Goal: Task Accomplishment & Management: Complete application form

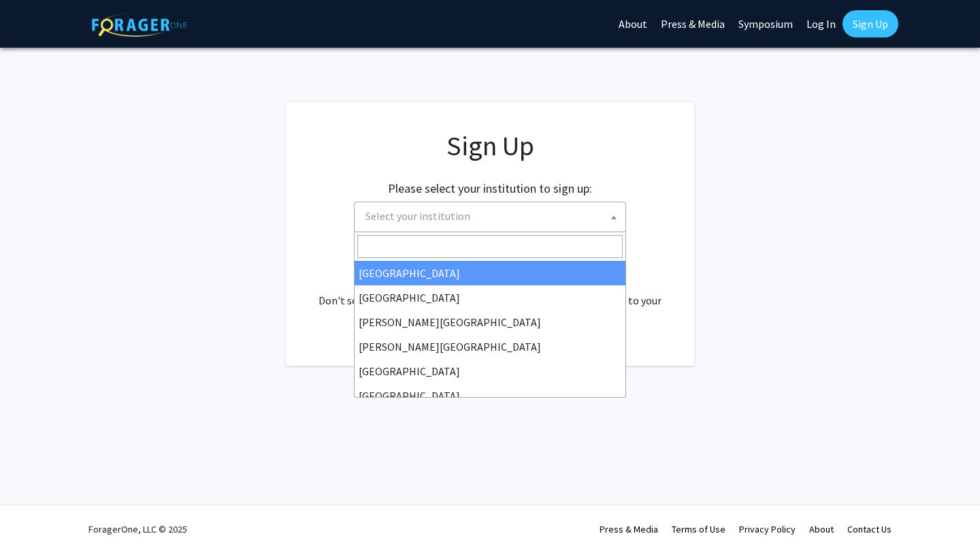
click at [485, 222] on span "Select your institution" at bounding box center [493, 216] width 266 height 28
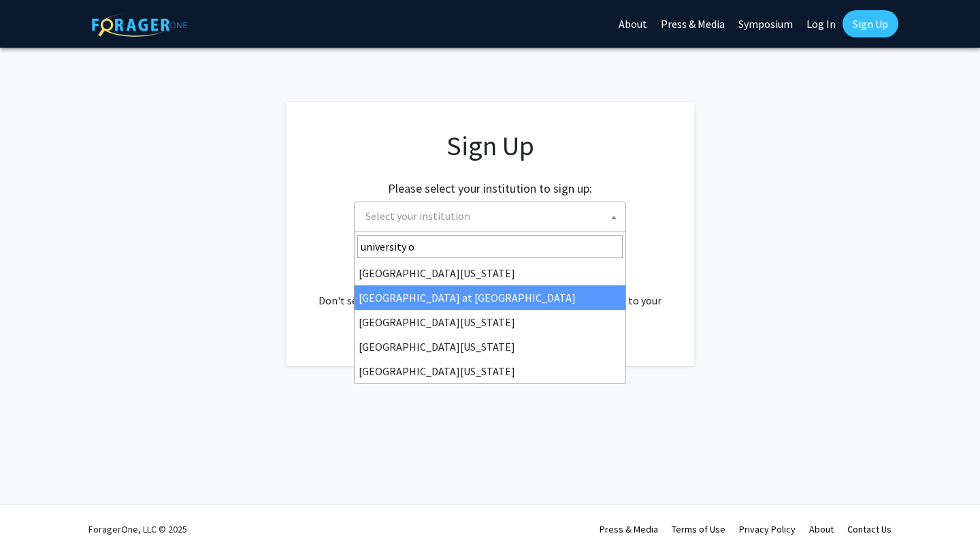
type input "university o"
select select "18"
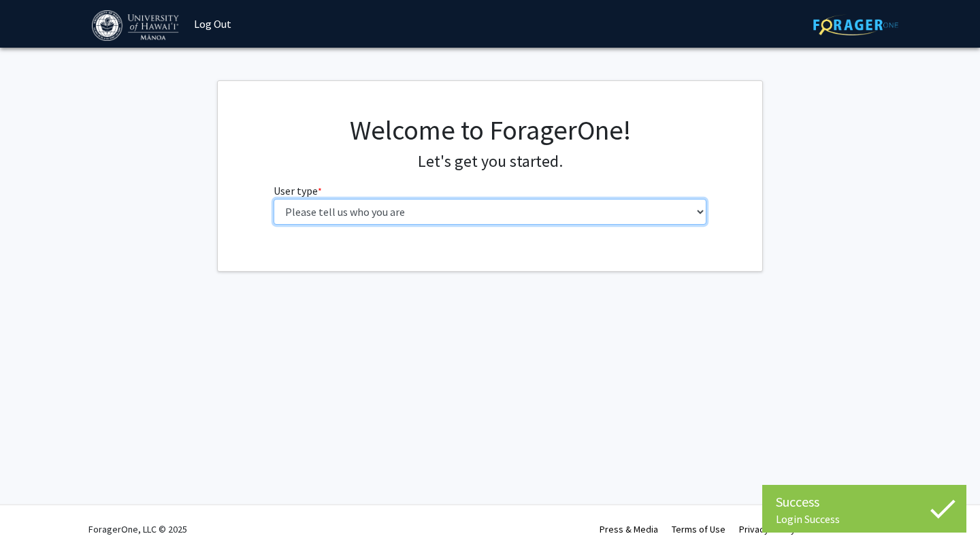
click at [481, 208] on select "Please tell us who you are Undergraduate Student Master's Student Doctoral Cand…" at bounding box center [491, 212] width 434 height 26
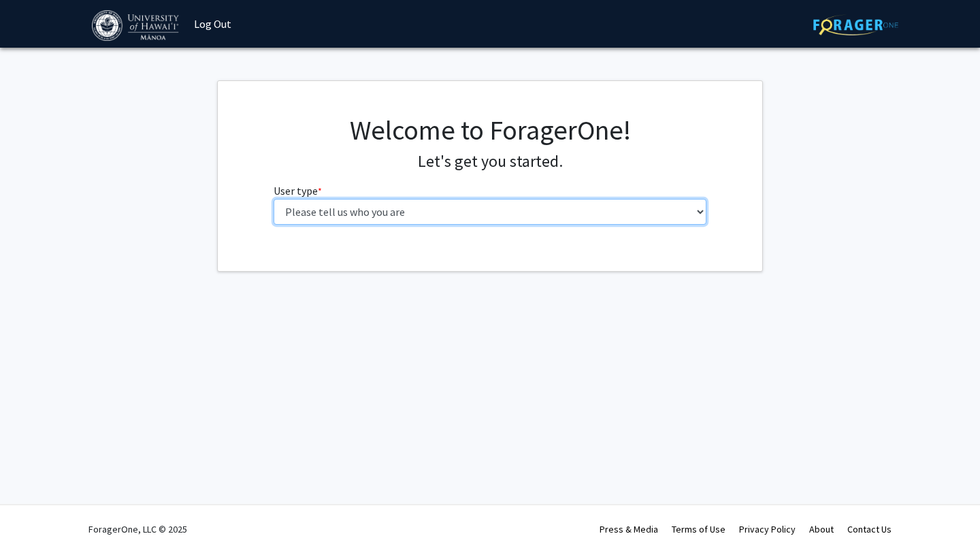
select select "1: undergrad"
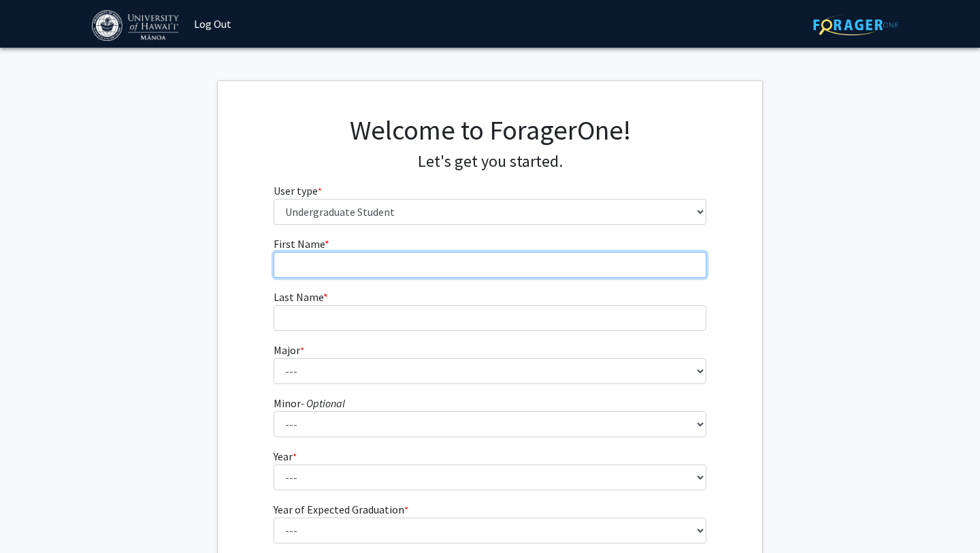
click at [470, 258] on input "First Name * required" at bounding box center [491, 265] width 434 height 26
type input "Logan"
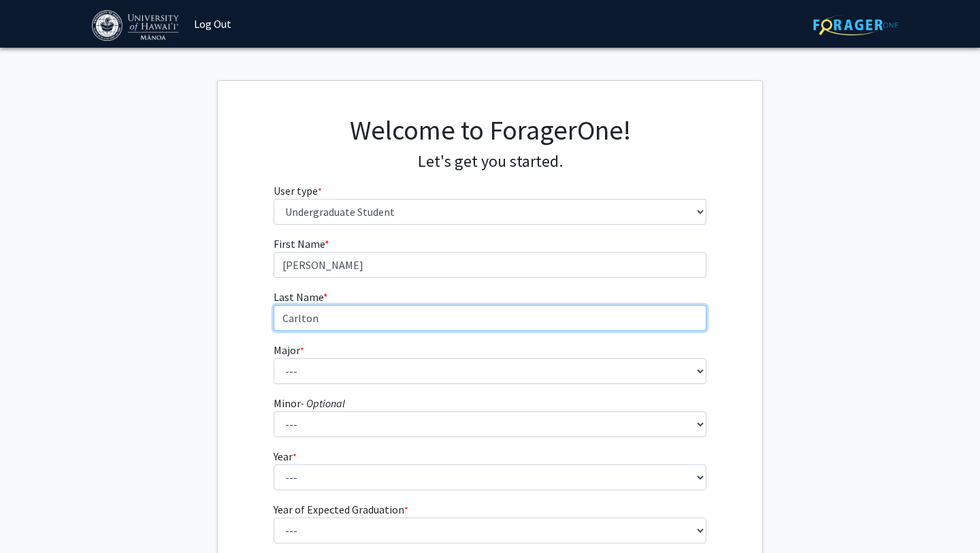
type input "Carlton"
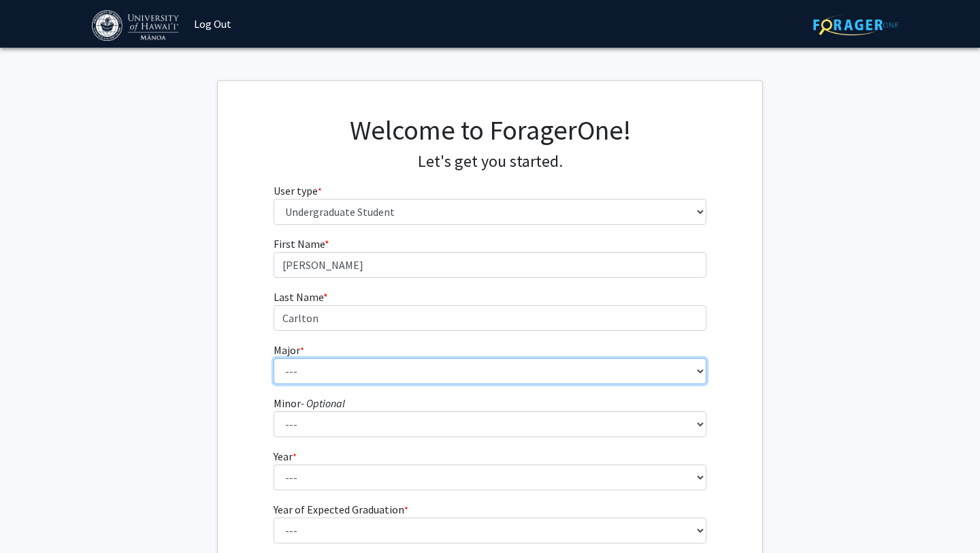
click at [436, 374] on select "--- Accounting American Studies Animal Sciences Anthropology Art Art History As…" at bounding box center [491, 371] width 434 height 26
select select "66: 1448"
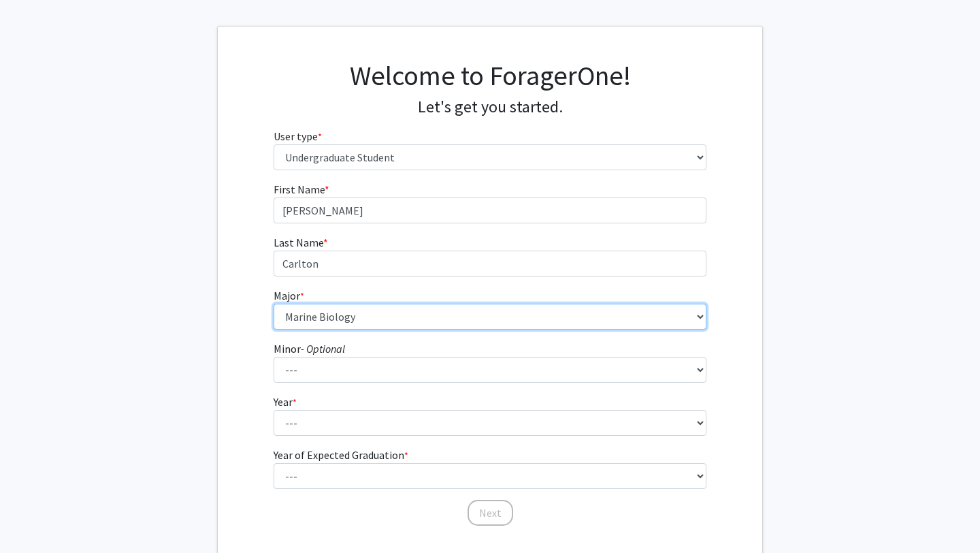
scroll to position [89, 0]
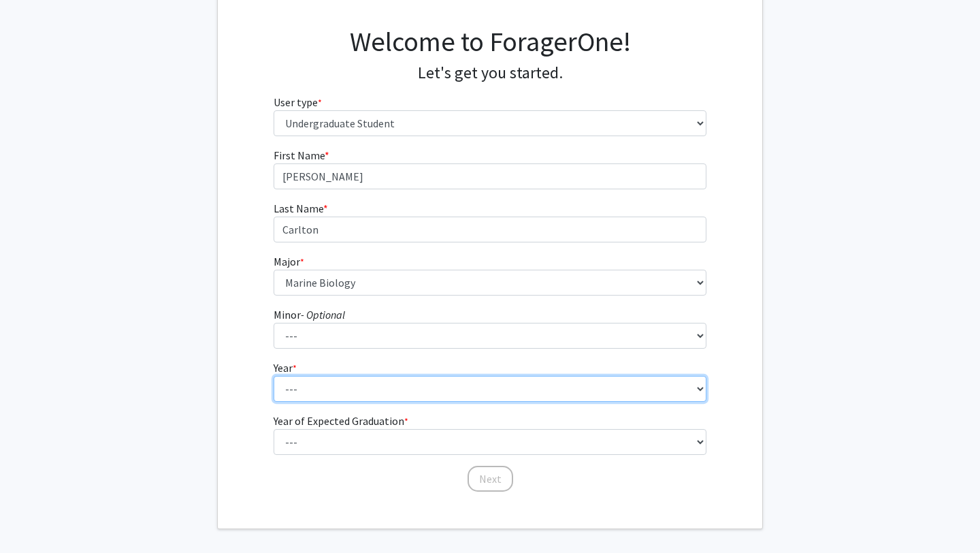
click at [376, 388] on select "--- First-year Sophomore Junior Senior Postbaccalaureate Certificate" at bounding box center [491, 389] width 434 height 26
select select "4: senior"
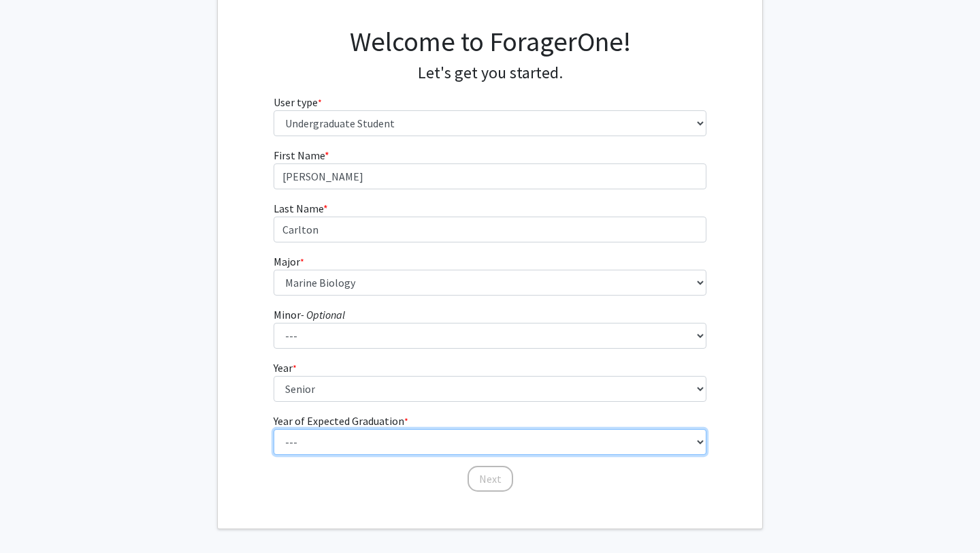
click at [376, 436] on select "--- 2025 2026 2027 2028 2029 2030 2031 2032 2033 2034" at bounding box center [491, 442] width 434 height 26
select select "2: 2026"
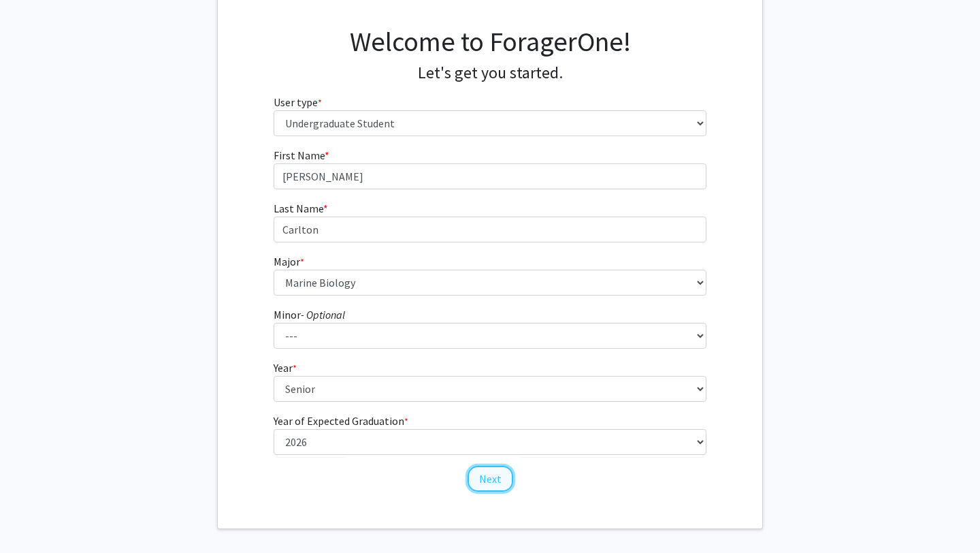
click at [489, 481] on button "Next" at bounding box center [491, 479] width 46 height 26
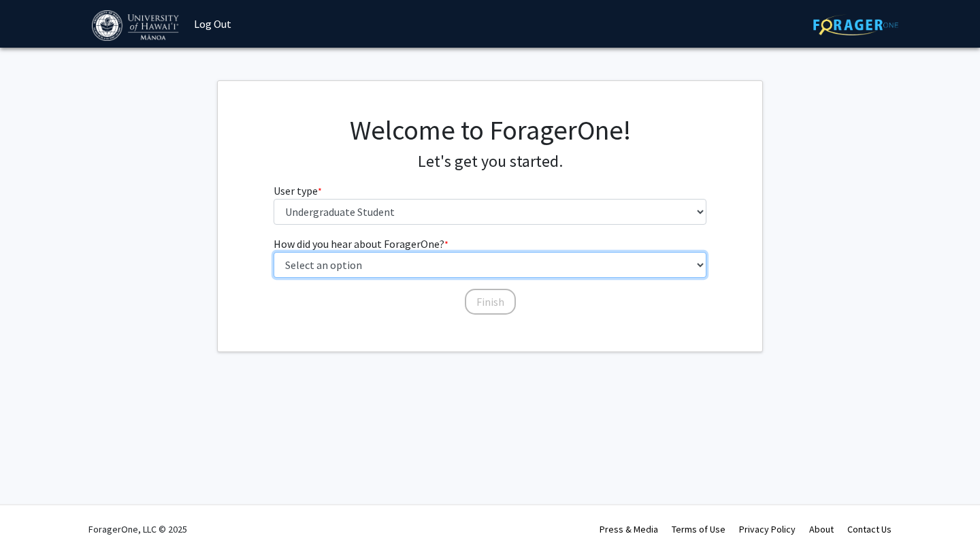
click at [411, 262] on select "Select an option Peer/student recommendation Faculty/staff recommendation Unive…" at bounding box center [491, 265] width 434 height 26
select select "3: university_website"
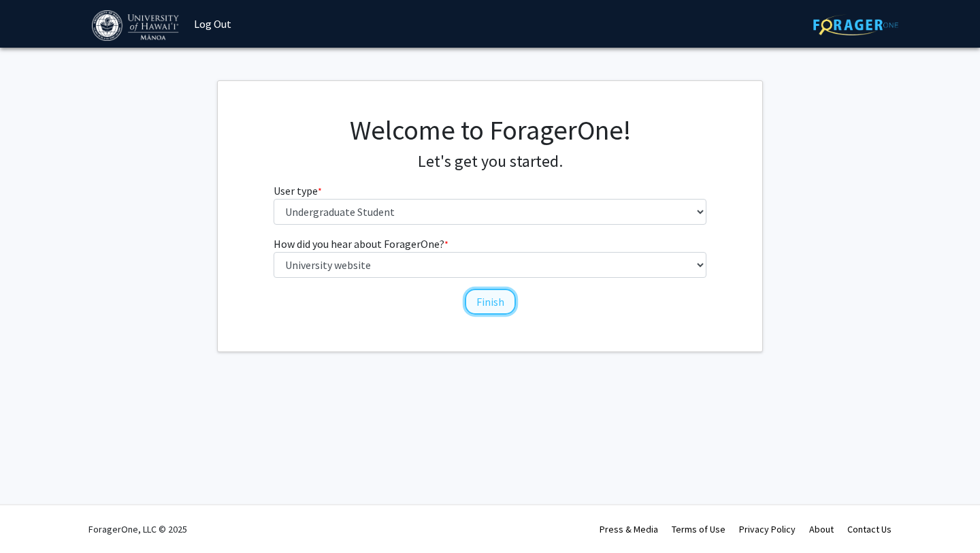
click at [477, 298] on button "Finish" at bounding box center [490, 302] width 51 height 26
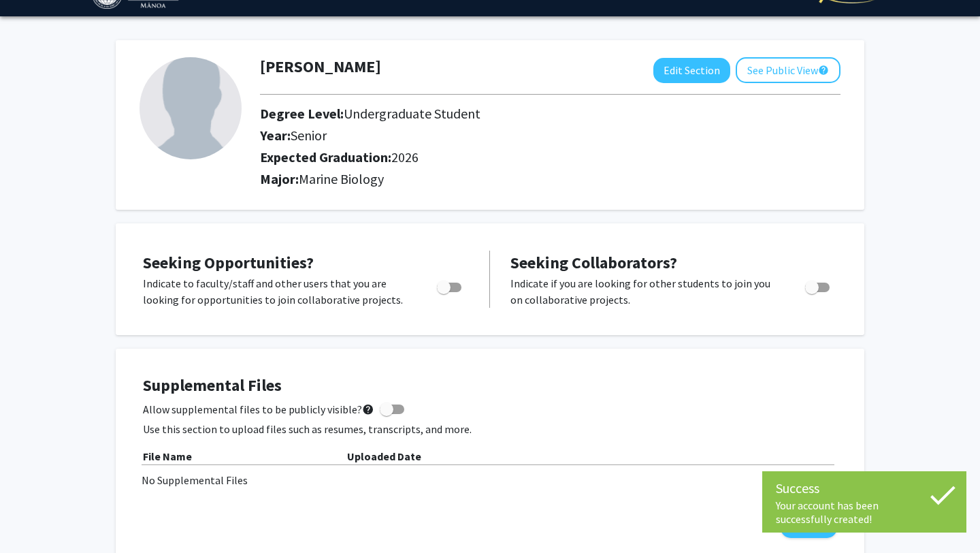
scroll to position [37, 0]
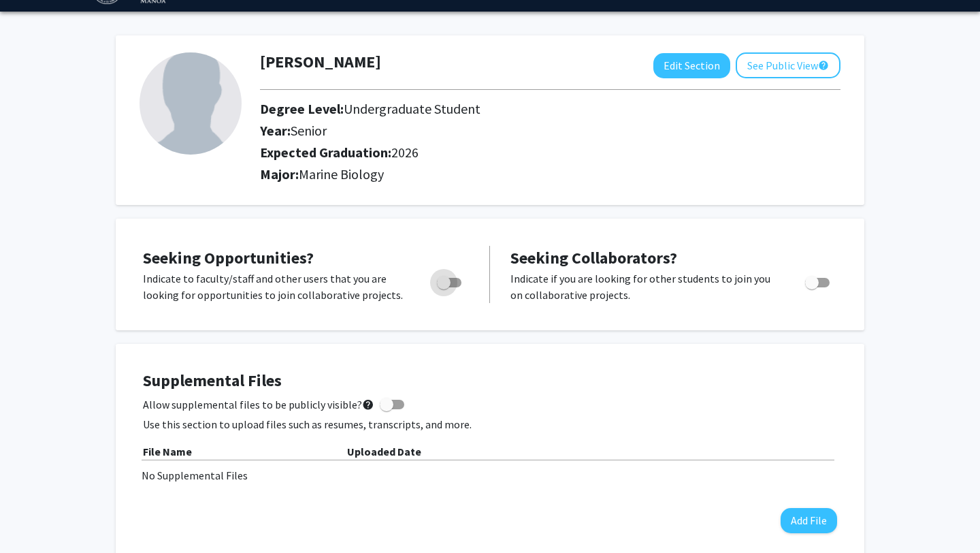
click at [457, 280] on span "Toggle" at bounding box center [449, 283] width 25 height 10
click at [444, 287] on input "Are you actively seeking opportunities?" at bounding box center [443, 287] width 1 height 1
checkbox input "true"
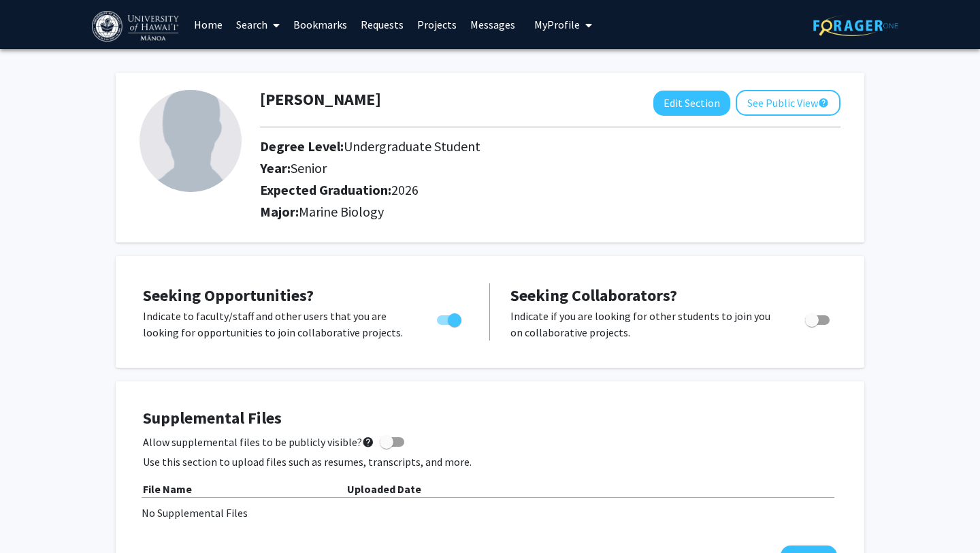
click at [443, 29] on link "Projects" at bounding box center [437, 25] width 53 height 48
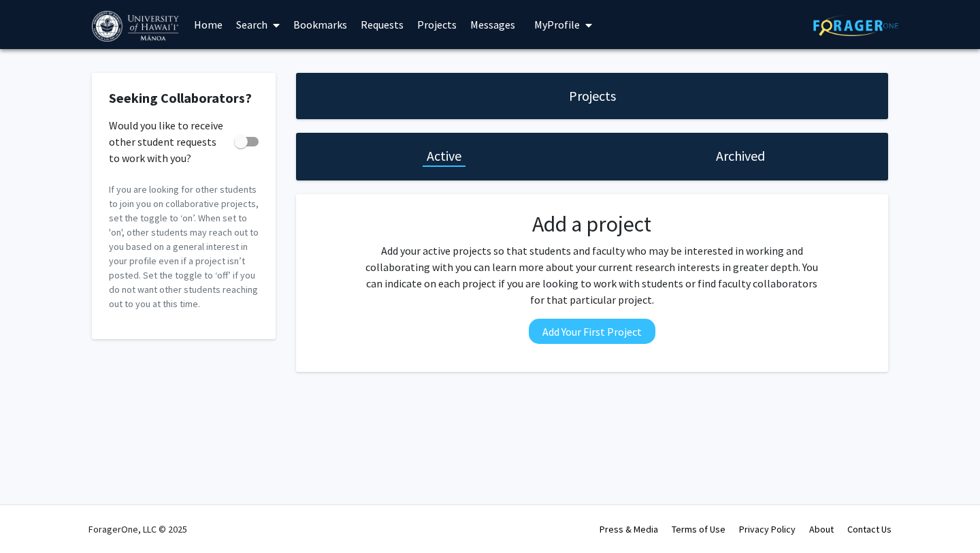
click at [257, 26] on link "Search" at bounding box center [257, 25] width 57 height 48
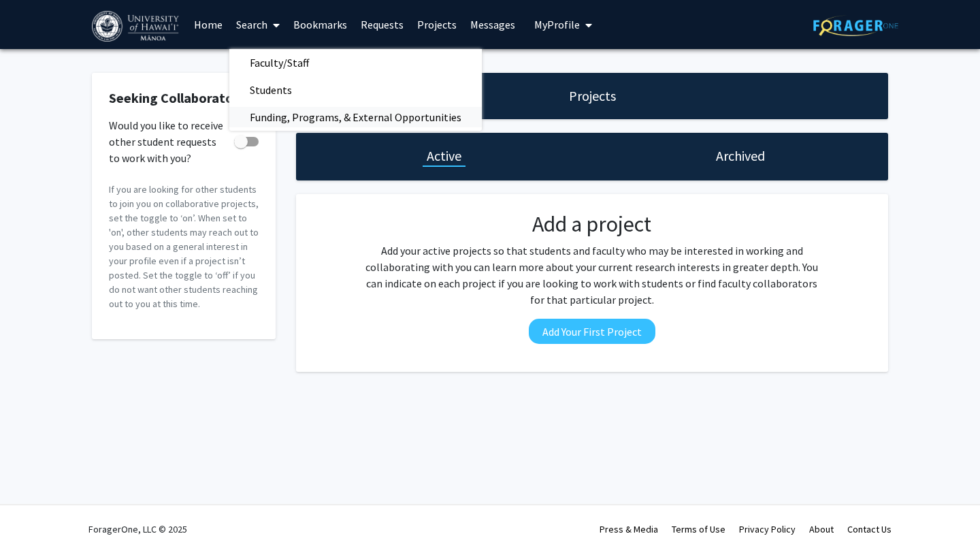
click at [280, 107] on span "Funding, Programs, & External Opportunities" at bounding box center [355, 116] width 253 height 27
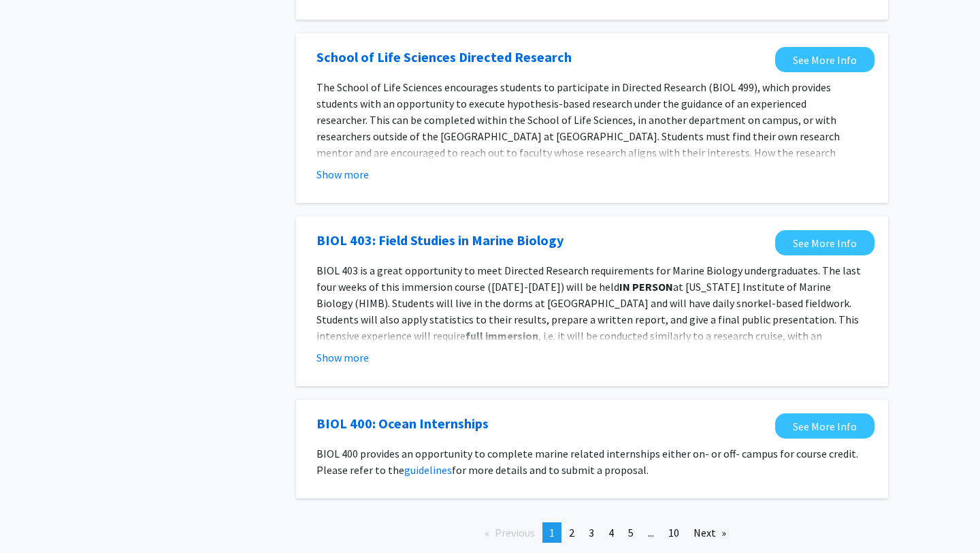
scroll to position [1392, 0]
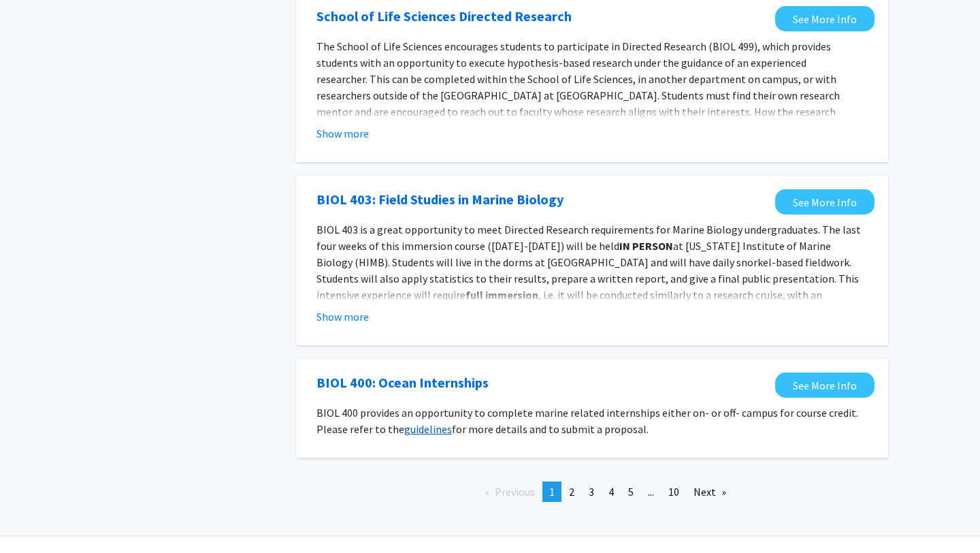
click at [431, 422] on link "guidelines" at bounding box center [428, 429] width 48 height 14
click at [577, 481] on link "page 2" at bounding box center [571, 491] width 19 height 20
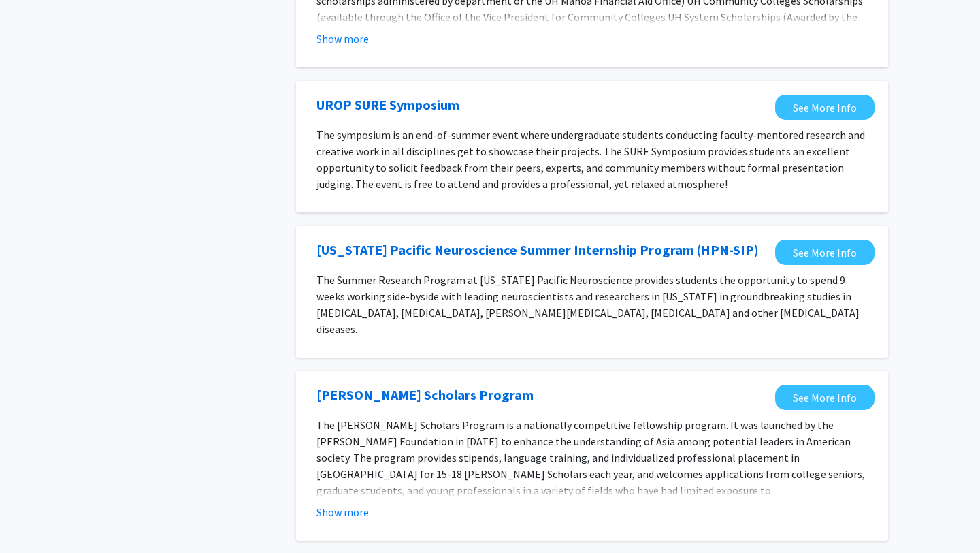
scroll to position [1236, 0]
